Goal: Navigation & Orientation: Find specific page/section

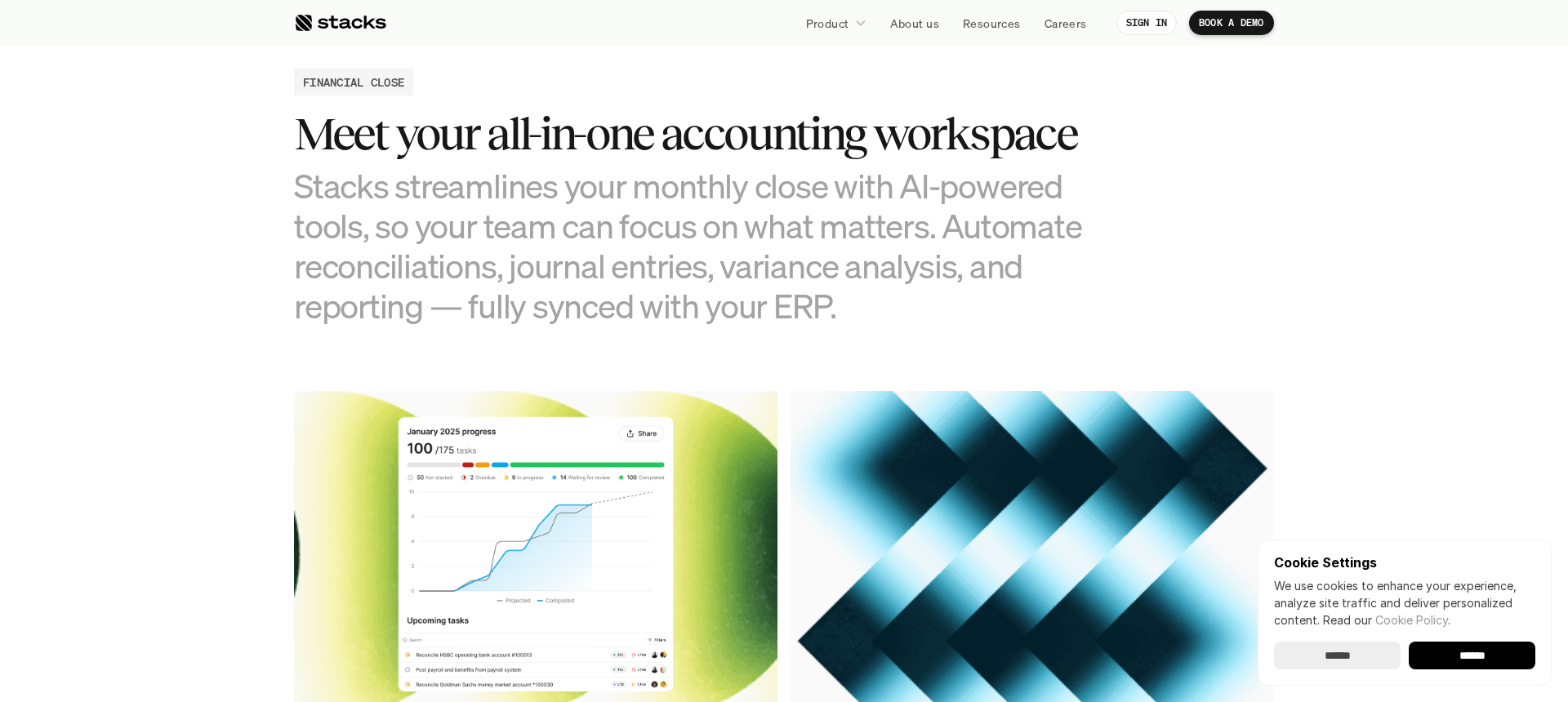
scroll to position [1571, 0]
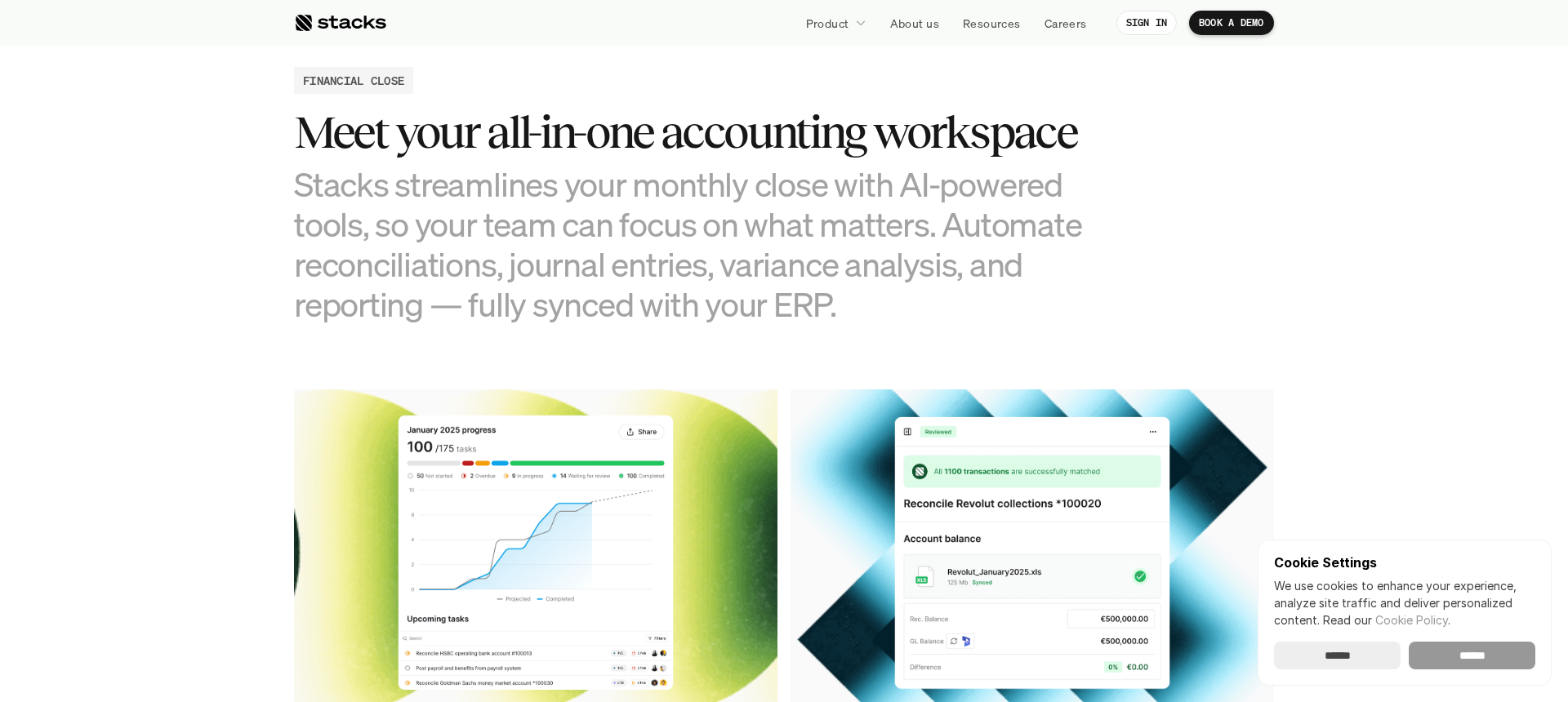
click at [1457, 660] on input "******" at bounding box center [1471, 655] width 126 height 28
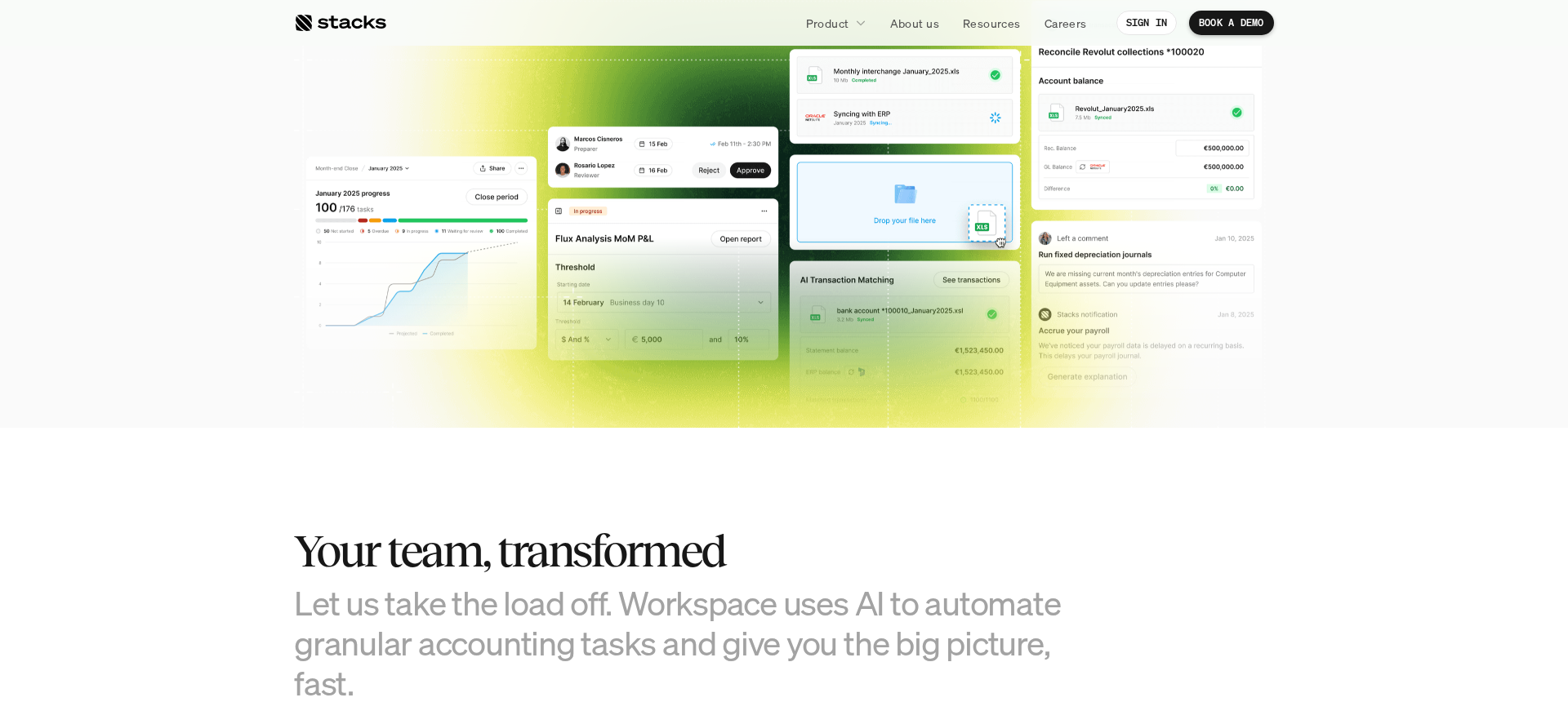
scroll to position [0, 0]
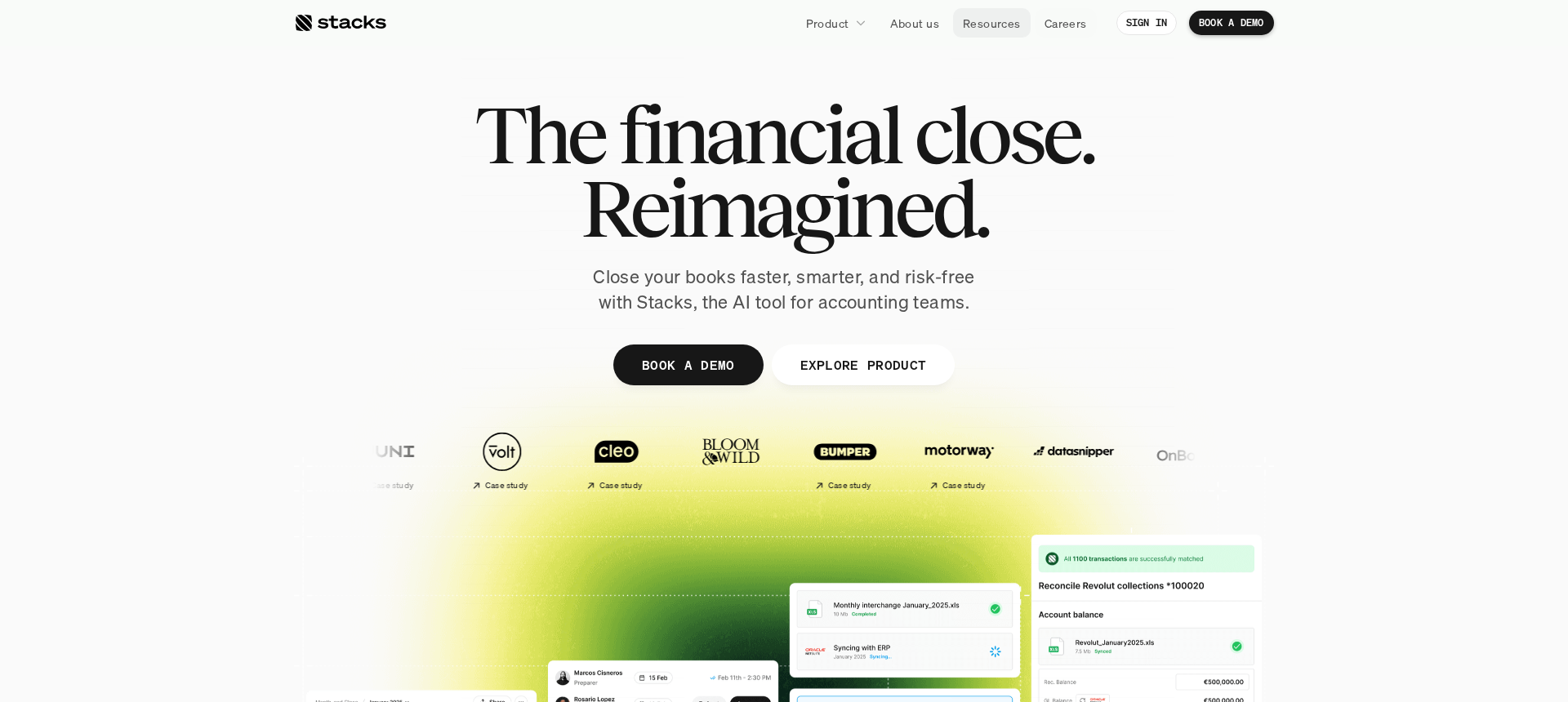
click at [1000, 27] on p "Resources" at bounding box center [992, 23] width 58 height 17
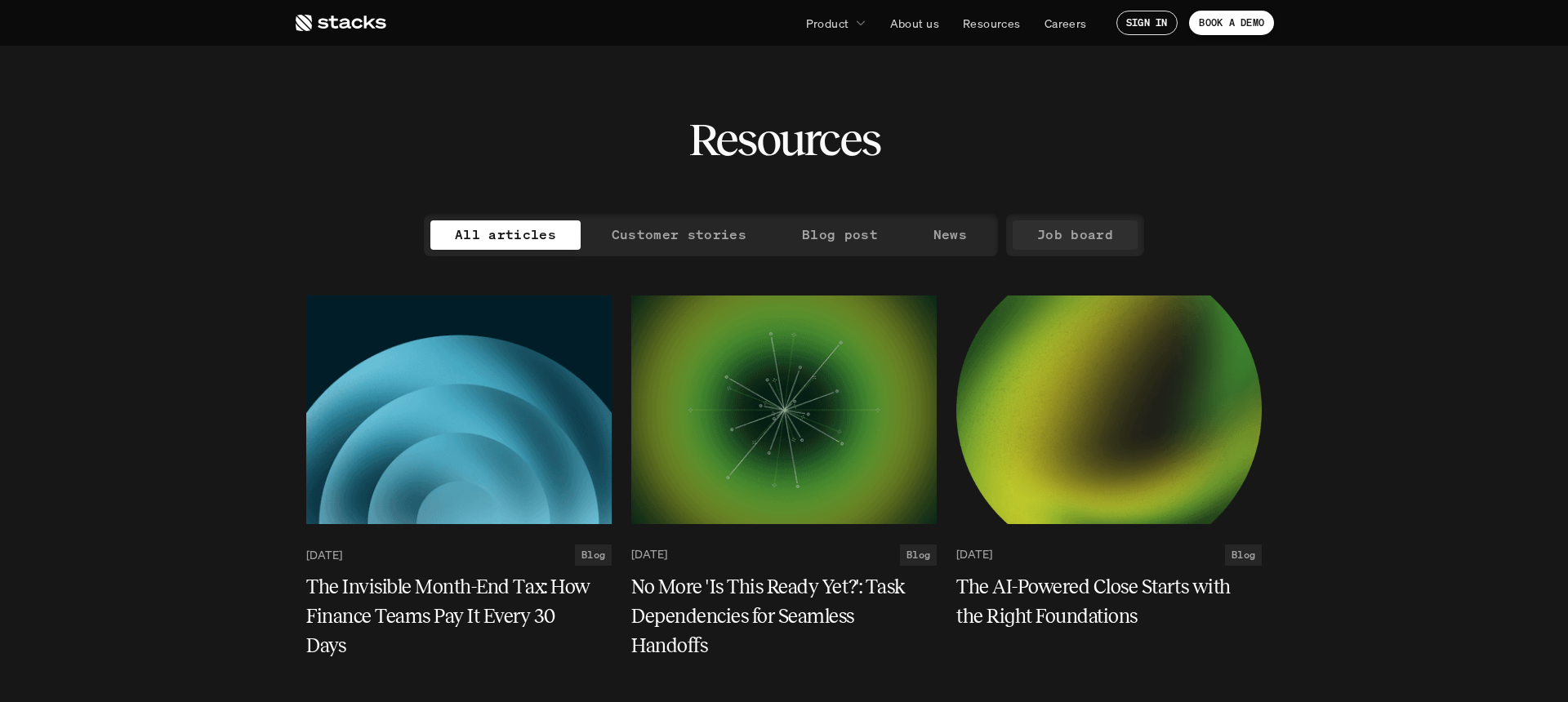
click at [1068, 246] on p "Job board" at bounding box center [1075, 235] width 76 height 24
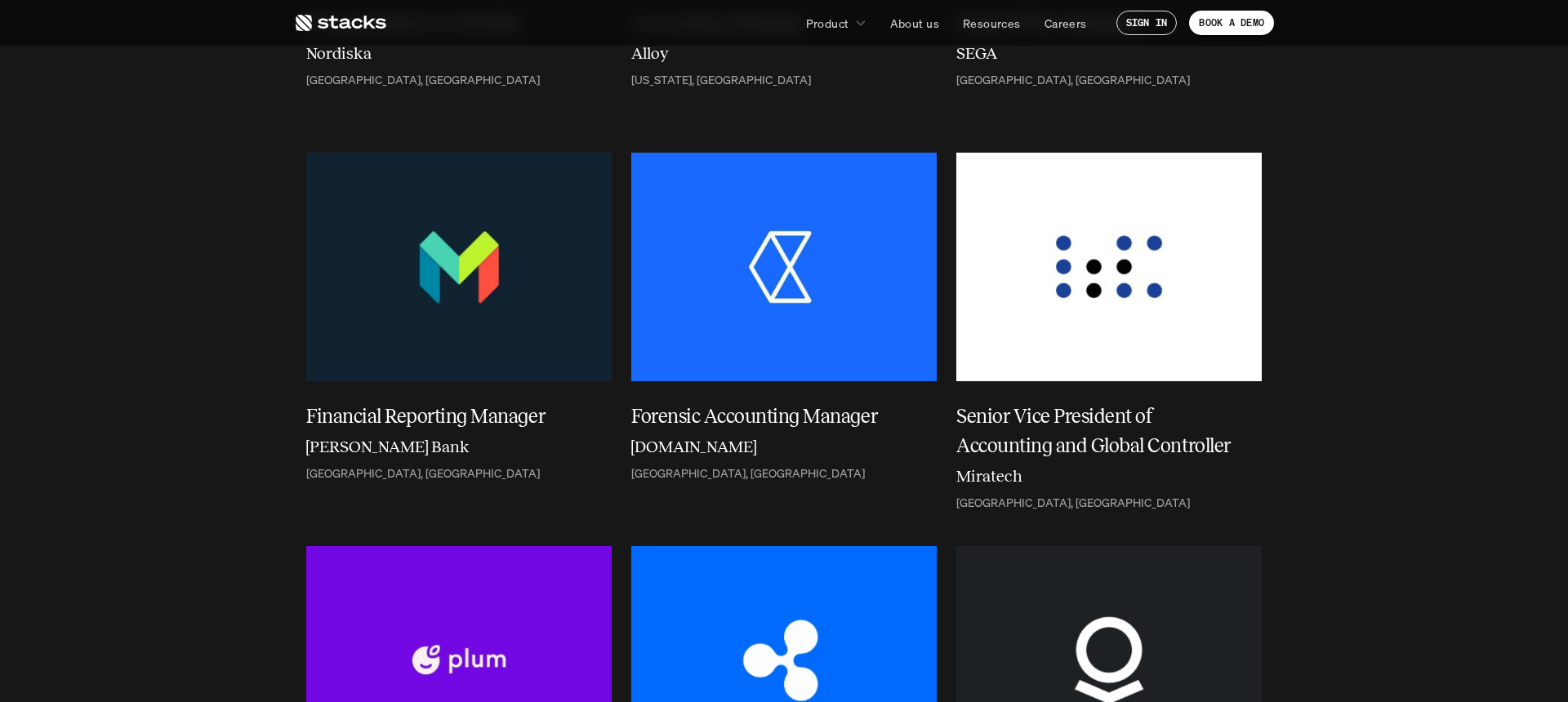
scroll to position [927, 0]
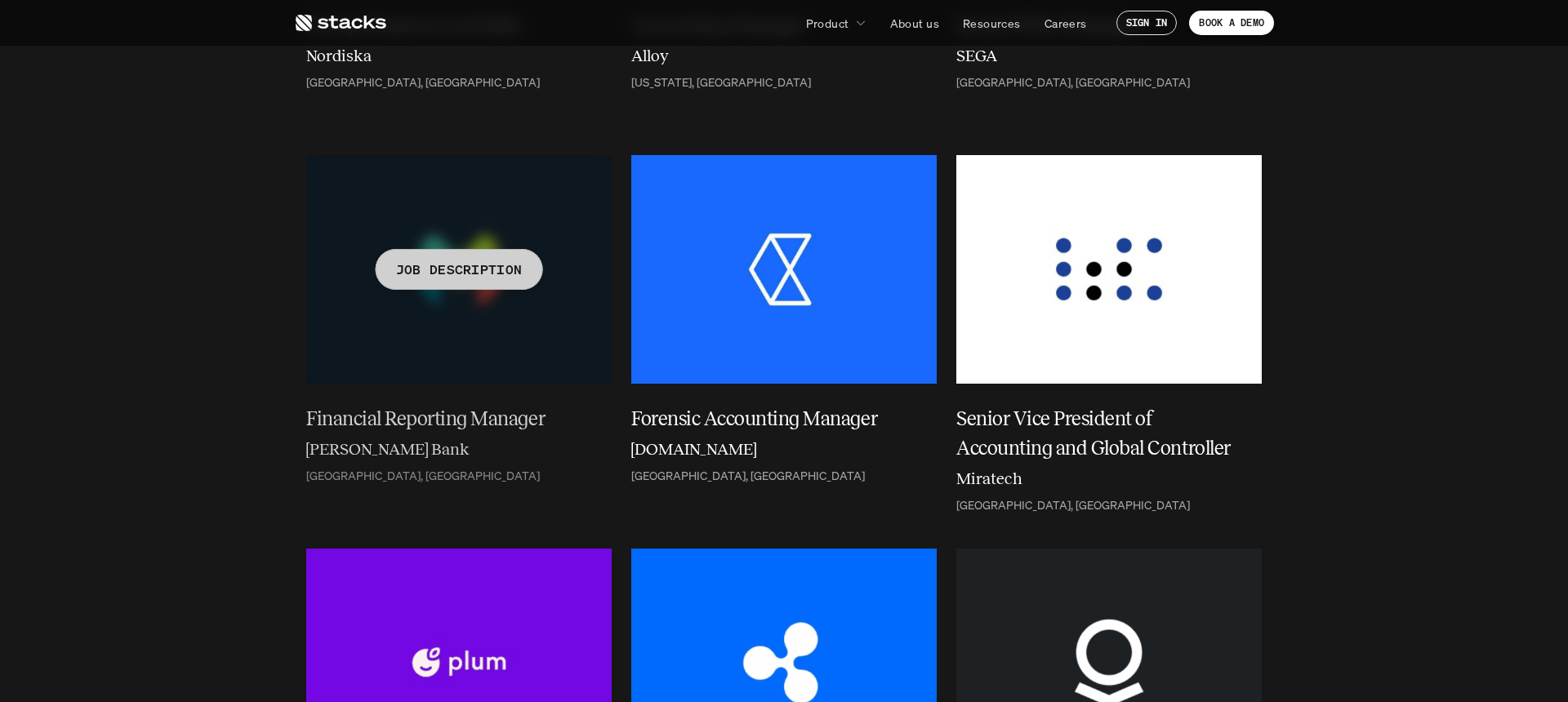
click at [434, 325] on div at bounding box center [459, 269] width 306 height 228
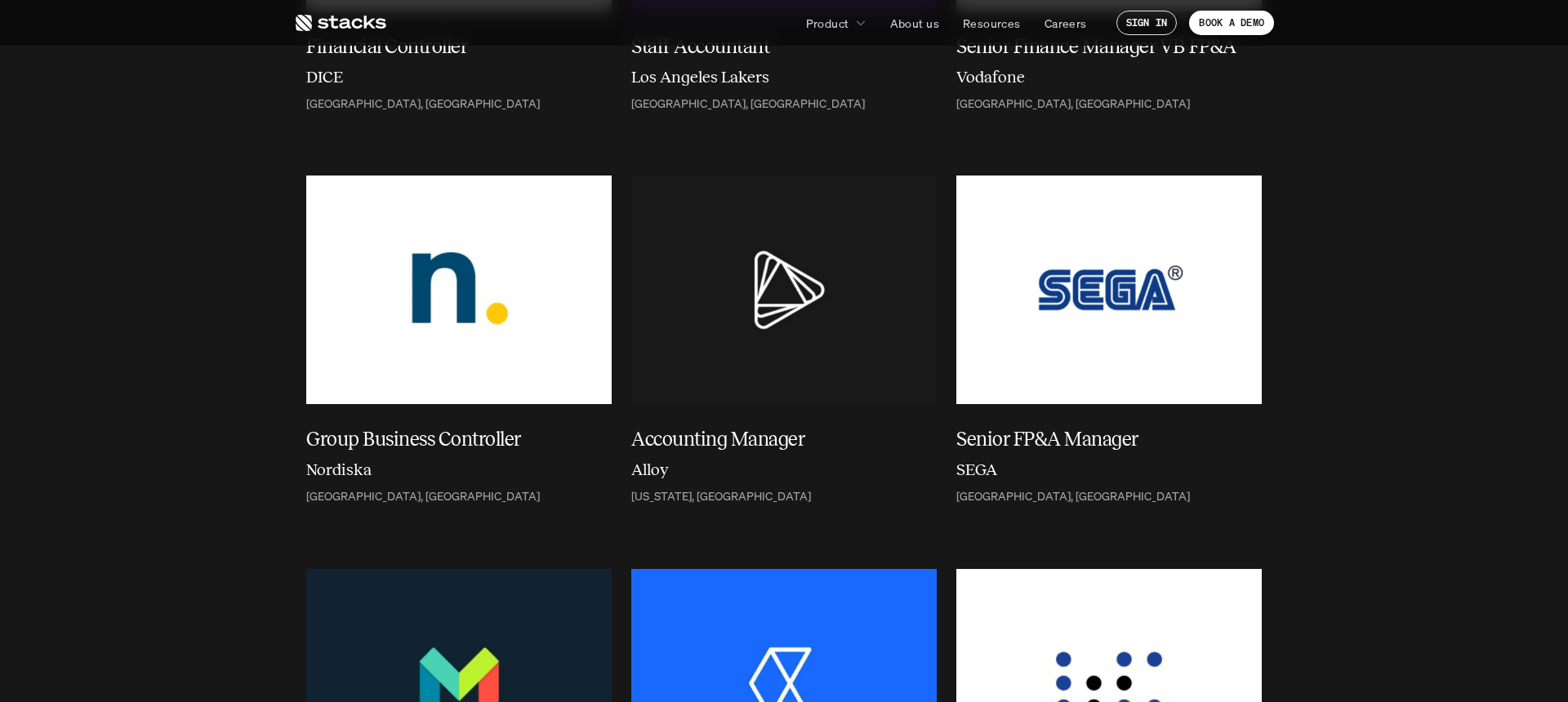
scroll to position [0, 0]
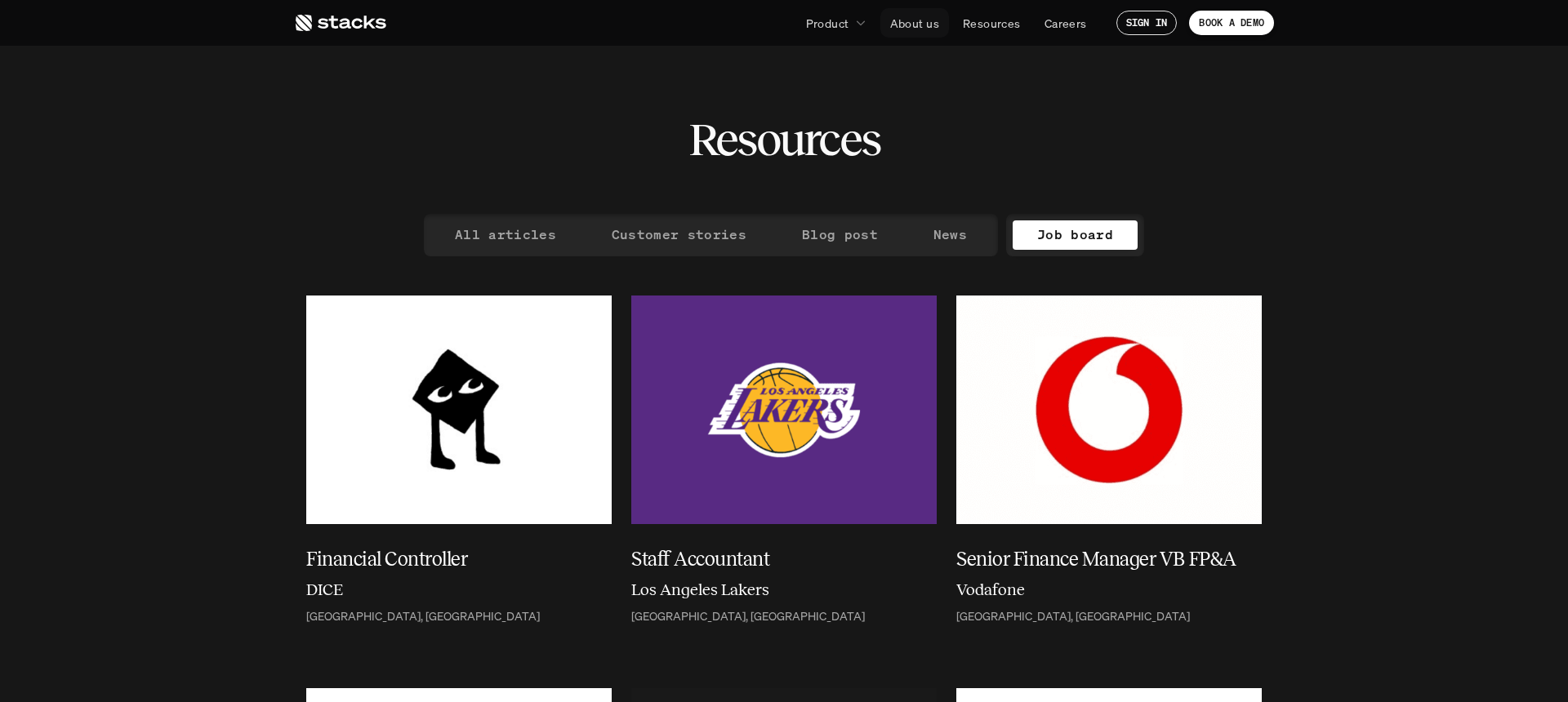
click at [923, 31] on link "About us" at bounding box center [914, 23] width 69 height 30
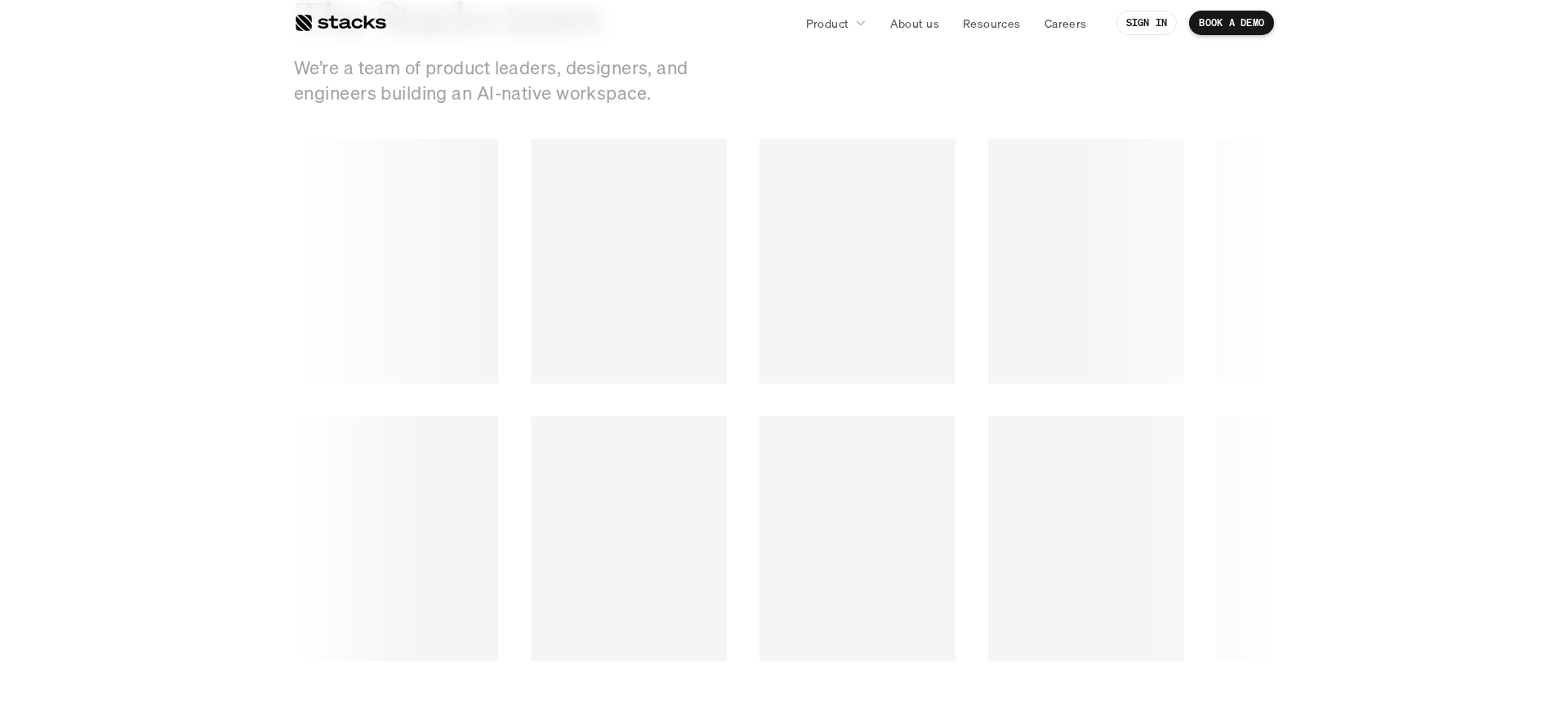
scroll to position [2313, 0]
